Goal: Task Accomplishment & Management: Manage account settings

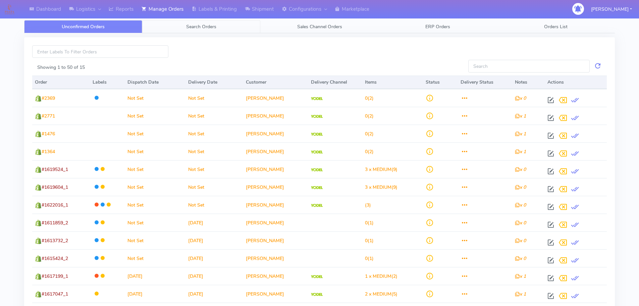
click at [215, 26] on span "Search Orders" at bounding box center [201, 26] width 30 height 6
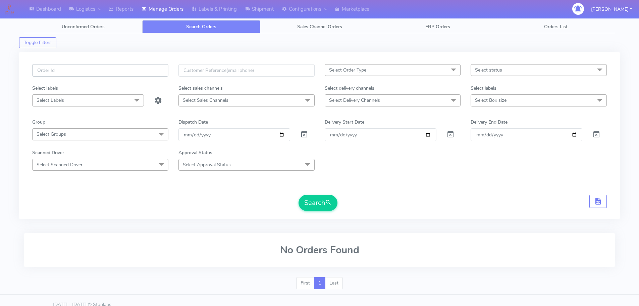
click at [128, 65] on input "text" at bounding box center [100, 70] width 136 height 12
paste input "1619884"
type input "1619884"
click at [305, 134] on span at bounding box center [304, 135] width 8 height 6
click at [324, 206] on button "Search" at bounding box center [318, 203] width 39 height 16
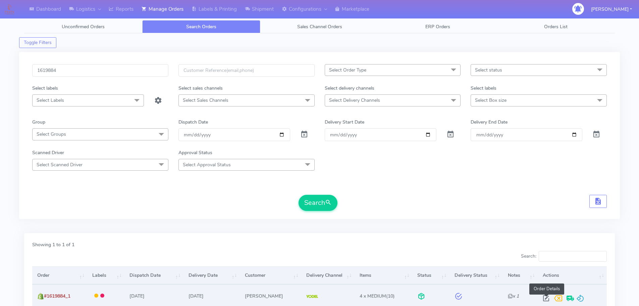
click at [549, 299] on span at bounding box center [546, 299] width 12 height 6
select select "5"
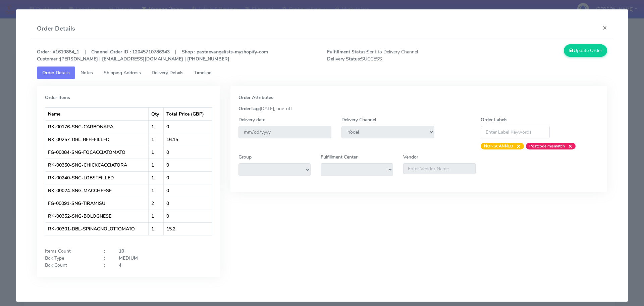
click at [205, 74] on span "Timeline" at bounding box center [202, 72] width 17 height 6
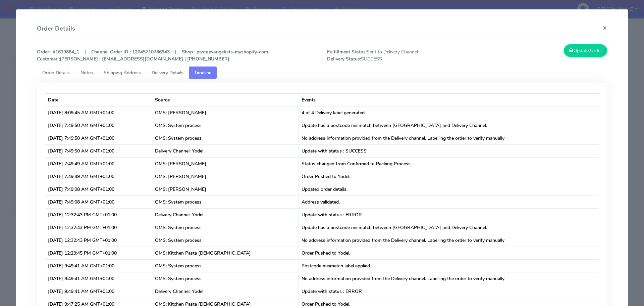
click at [122, 79] on div "Date Source Events Sep 5, 2025 at 8:09:45 AM GMT+01:00 OMS: Shabeer Ahmed 4 of …" at bounding box center [322, 241] width 581 height 325
click at [124, 76] on link "Shipping Address" at bounding box center [122, 72] width 48 height 12
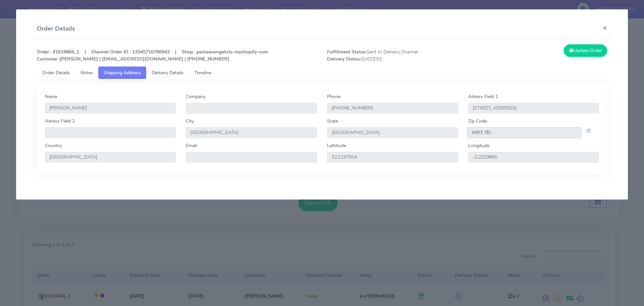
drag, startPoint x: 501, startPoint y: 133, endPoint x: 474, endPoint y: 133, distance: 27.2
click at [474, 133] on input "WR3 7EJ" at bounding box center [524, 132] width 114 height 11
click at [603, 26] on button "×" at bounding box center [604, 28] width 15 height 18
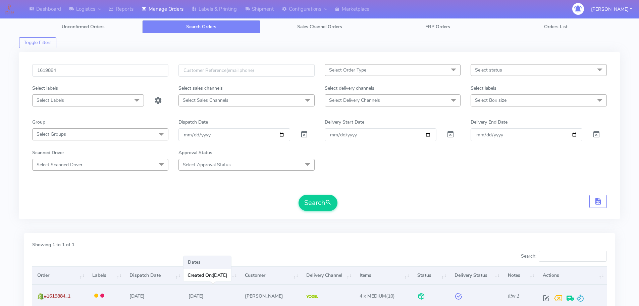
drag, startPoint x: 219, startPoint y: 296, endPoint x: 190, endPoint y: 294, distance: 28.6
click at [190, 294] on td "06/09/2025" at bounding box center [211, 295] width 56 height 22
click at [547, 296] on span at bounding box center [546, 299] width 12 height 6
select select "5"
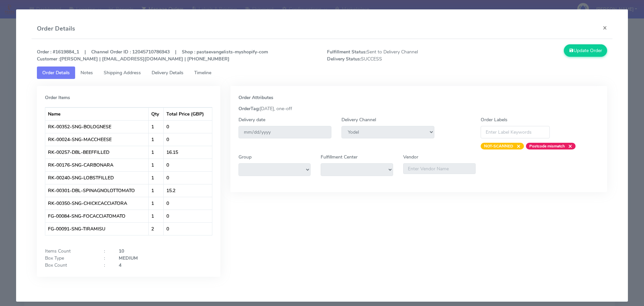
click at [214, 68] on link "Timeline" at bounding box center [203, 72] width 28 height 12
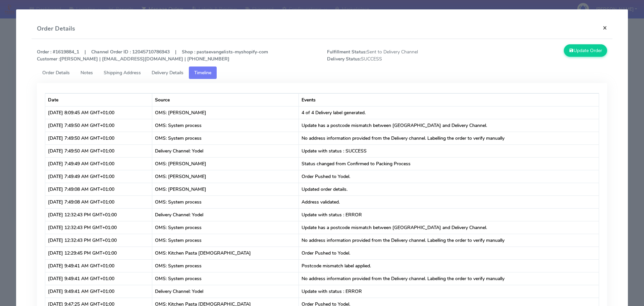
click at [599, 28] on button "×" at bounding box center [604, 28] width 15 height 18
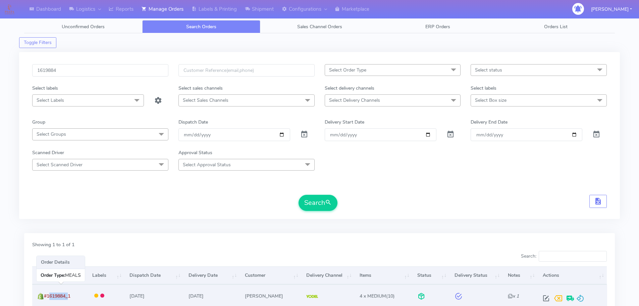
drag, startPoint x: 68, startPoint y: 295, endPoint x: 48, endPoint y: 294, distance: 19.8
click at [48, 294] on span "#1619884_1" at bounding box center [57, 295] width 26 height 6
copy span "1619884"
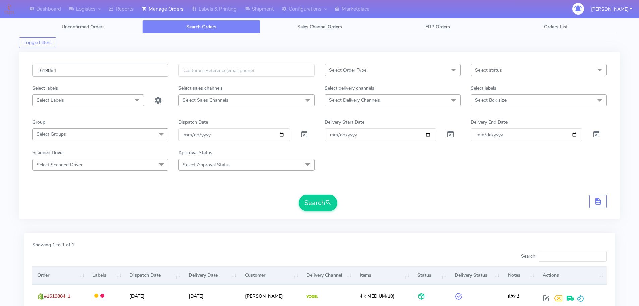
click at [109, 71] on input "1619884" at bounding box center [100, 70] width 136 height 12
paste input "00"
type input "1619800"
click at [307, 133] on span at bounding box center [304, 135] width 8 height 6
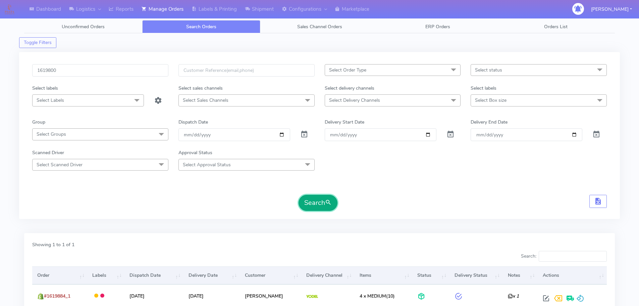
click at [324, 201] on button "Search" at bounding box center [318, 203] width 39 height 16
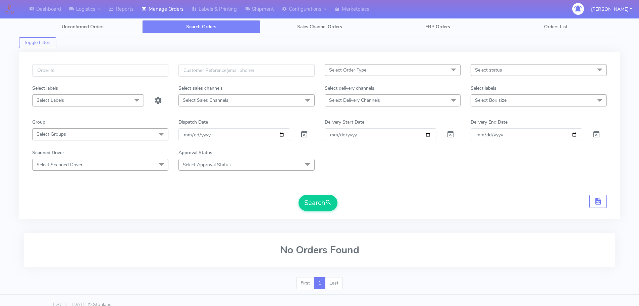
click at [171, 67] on div at bounding box center [100, 74] width 146 height 20
click at [143, 71] on input "text" at bounding box center [100, 70] width 136 height 12
paste input "1620565"
type input "1620565"
click at [303, 134] on span at bounding box center [304, 135] width 8 height 6
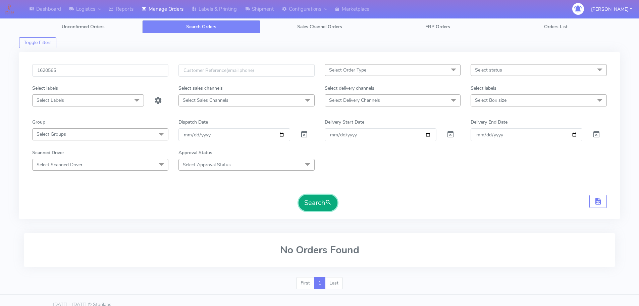
click at [327, 201] on span "submit" at bounding box center [328, 202] width 7 height 9
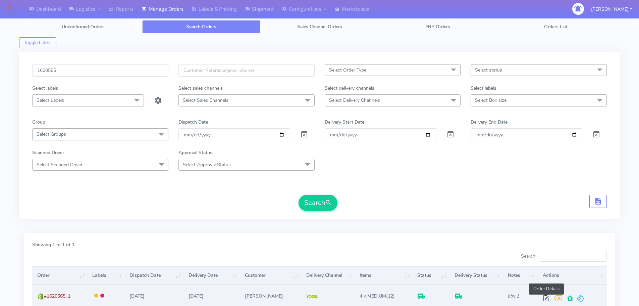
click at [545, 298] on span at bounding box center [546, 299] width 12 height 6
select select "5"
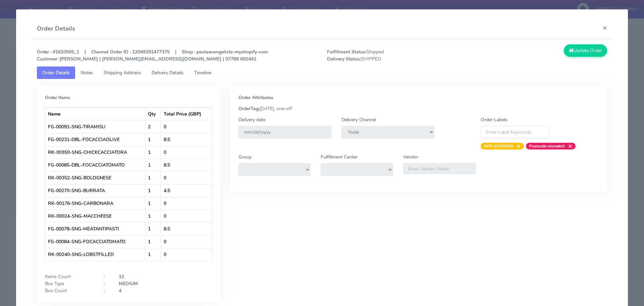
click at [209, 76] on link "Timeline" at bounding box center [203, 72] width 28 height 12
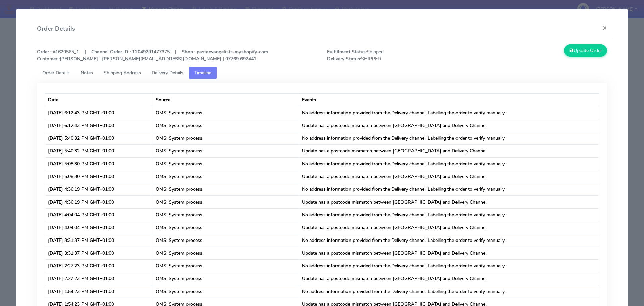
click at [129, 71] on span "Shipping Address" at bounding box center [122, 72] width 37 height 6
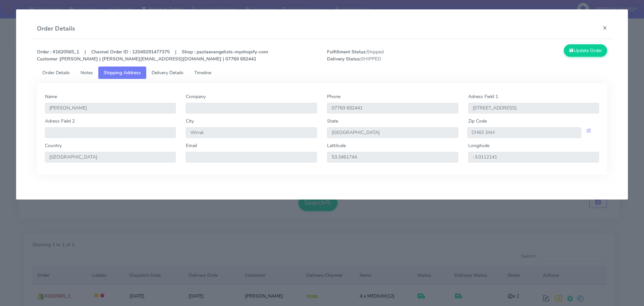
click at [153, 70] on link "Delivery Details" at bounding box center [167, 72] width 43 height 12
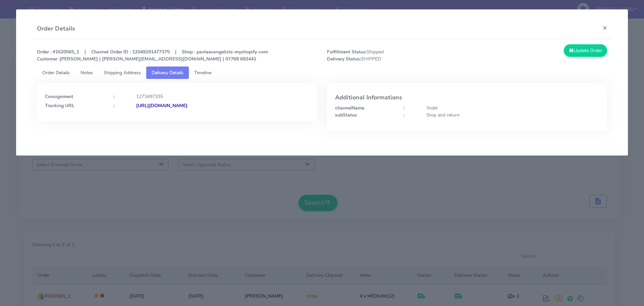
click at [137, 72] on span "Shipping Address" at bounding box center [122, 72] width 37 height 6
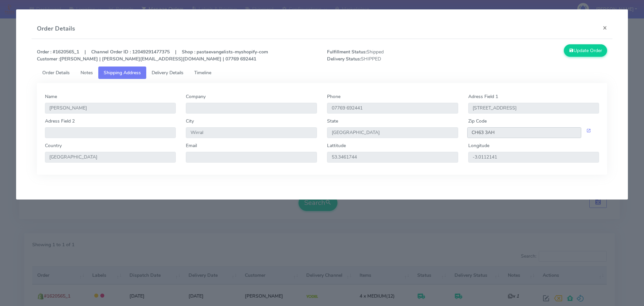
drag, startPoint x: 499, startPoint y: 131, endPoint x: 436, endPoint y: 130, distance: 63.4
click at [446, 131] on div "Adress Field 2 City Wirral State [GEOGRAPHIC_DATA] Zip Code CH63 3AH" at bounding box center [322, 129] width 564 height 24
click at [180, 74] on span "Delivery Details" at bounding box center [168, 72] width 32 height 6
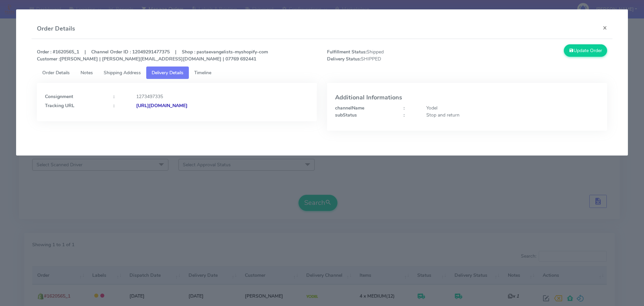
click at [187, 107] on strong "[URL][DOMAIN_NAME]" at bounding box center [161, 105] width 51 height 6
